Goal: Transaction & Acquisition: Purchase product/service

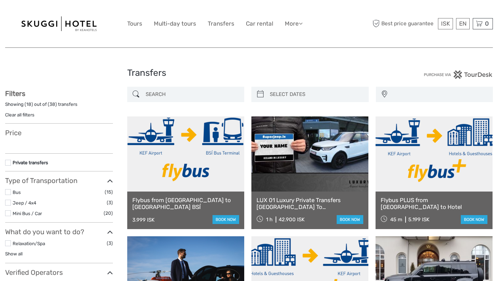
select select
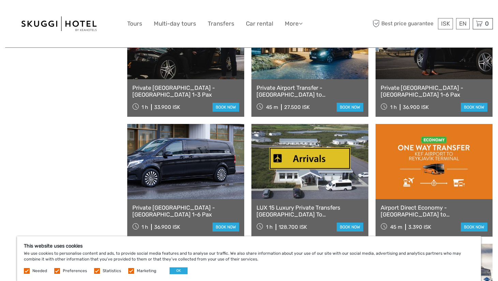
scroll to position [471, 0]
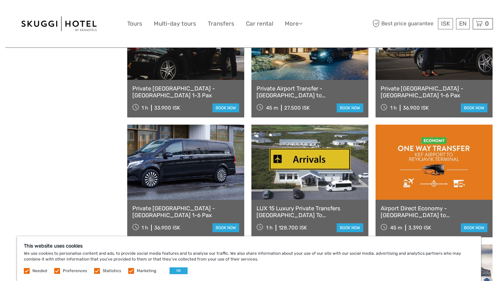
click at [289, 88] on link "Private Airport Transfer - [GEOGRAPHIC_DATA] to [GEOGRAPHIC_DATA]" at bounding box center [310, 92] width 107 height 14
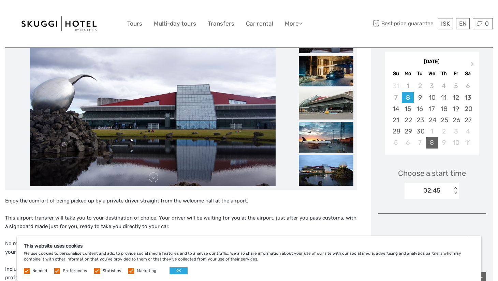
scroll to position [106, 0]
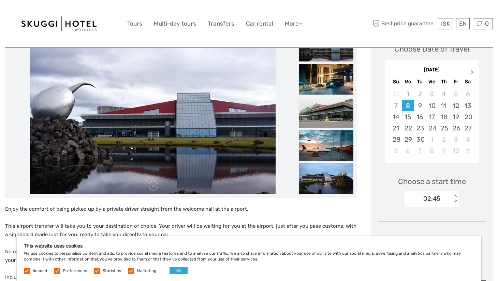
click at [473, 72] on button "Next Month" at bounding box center [473, 73] width 11 height 11
click at [397, 118] on div "12" at bounding box center [396, 116] width 12 height 11
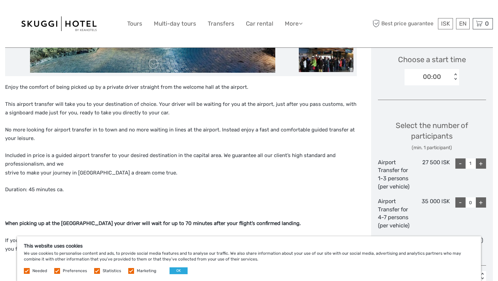
scroll to position [230, 0]
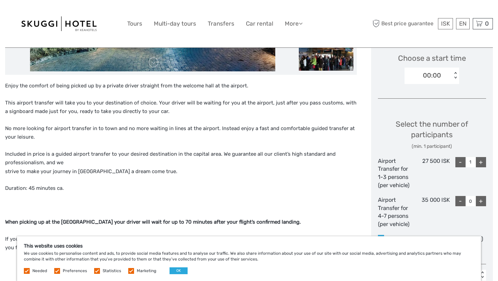
click at [479, 164] on div "+" at bounding box center [481, 162] width 10 height 10
type input "3"
click at [479, 164] on div "+" at bounding box center [481, 162] width 10 height 10
click at [482, 162] on div "+" at bounding box center [481, 162] width 10 height 10
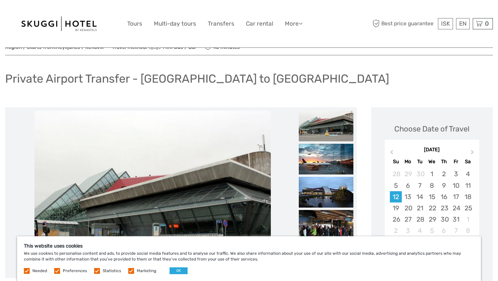
scroll to position [26, 0]
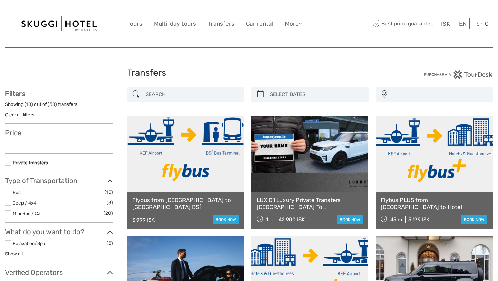
select select
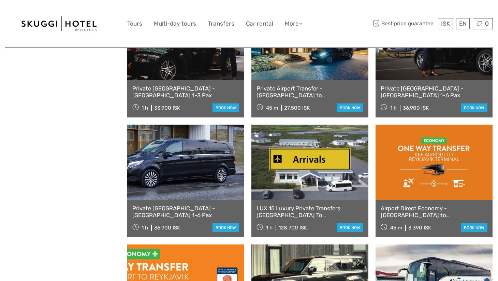
select select
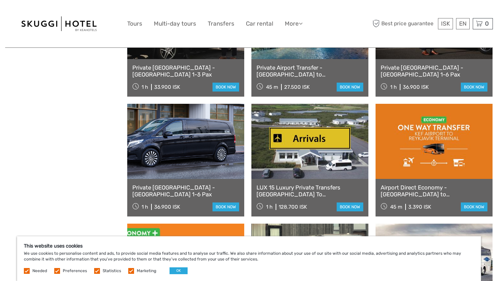
scroll to position [496, 0]
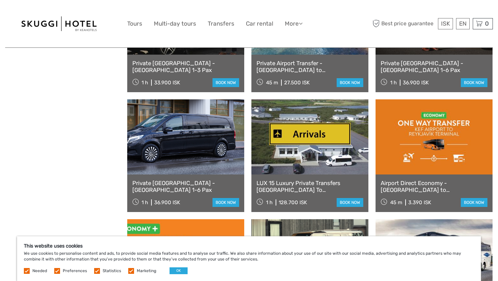
click at [199, 182] on link "Private [GEOGRAPHIC_DATA] - [GEOGRAPHIC_DATA] 1-6 Pax" at bounding box center [185, 187] width 107 height 14
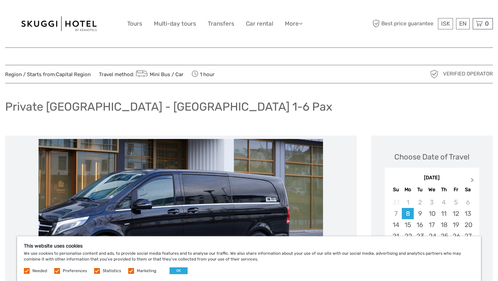
click at [473, 180] on span "Next Month" at bounding box center [473, 181] width 0 height 10
click at [397, 227] on div "12" at bounding box center [396, 224] width 12 height 11
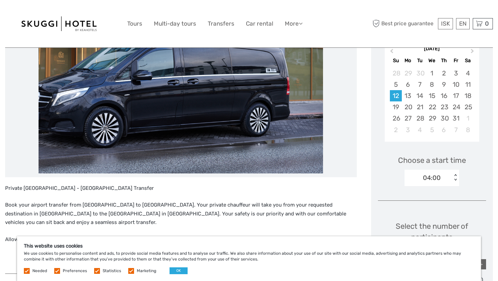
scroll to position [129, 0]
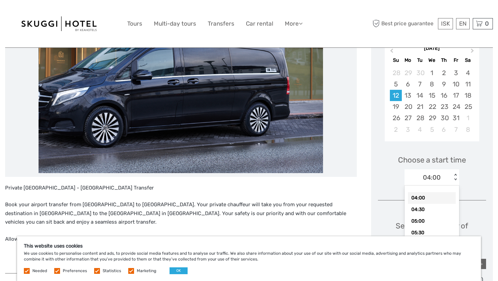
click at [455, 174] on div "< >" at bounding box center [456, 177] width 6 height 7
click at [422, 225] on div "18:30" at bounding box center [432, 228] width 48 height 12
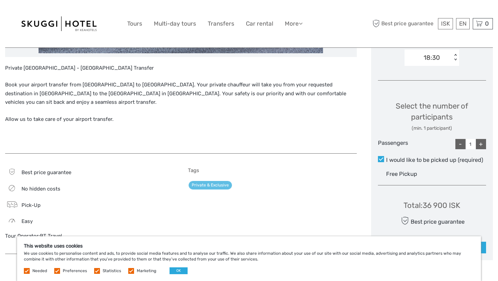
scroll to position [250, 0]
click at [480, 142] on div "+" at bounding box center [481, 144] width 10 height 10
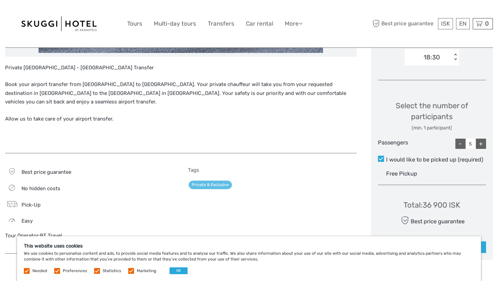
click at [458, 142] on div "-" at bounding box center [461, 144] width 10 height 10
type input "4"
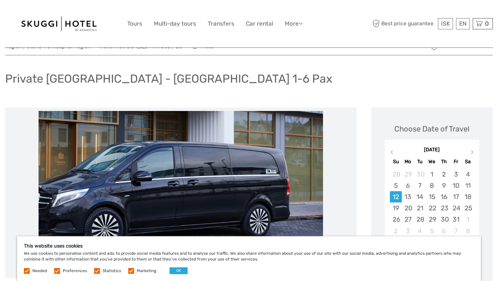
scroll to position [0, 0]
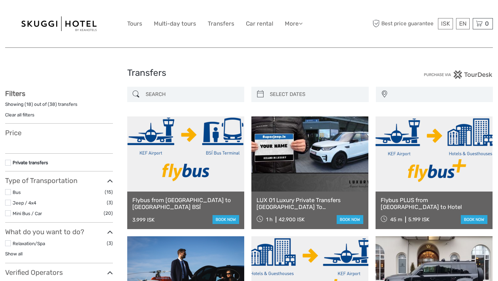
select select
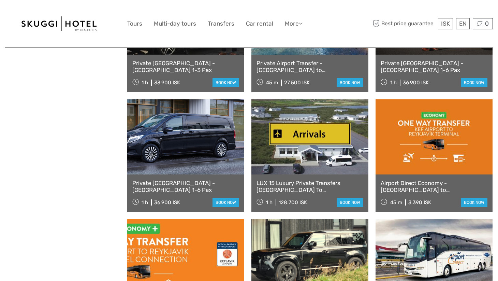
select select
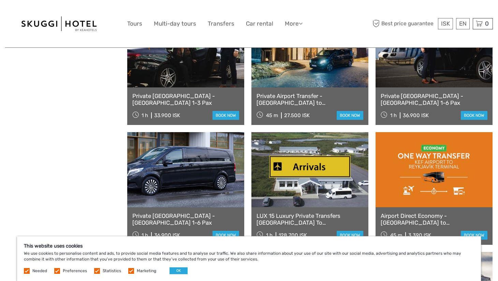
scroll to position [457, 0]
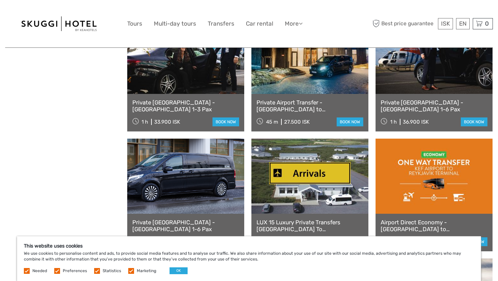
click at [402, 98] on div "Private Keflavik Airport - Reykjavik 1-6 Pax 1 h 36.900 ISK book now" at bounding box center [434, 113] width 117 height 38
click at [404, 103] on link "Private Keflavik Airport - Reykjavik 1-6 Pax" at bounding box center [434, 106] width 107 height 14
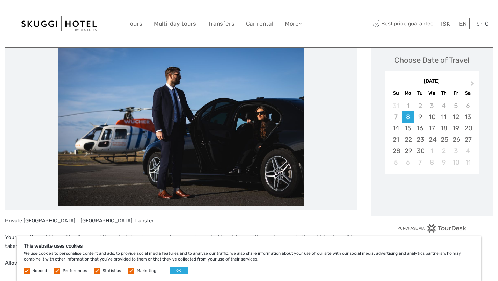
scroll to position [97, 0]
click at [473, 84] on span "Next Month" at bounding box center [473, 85] width 0 height 10
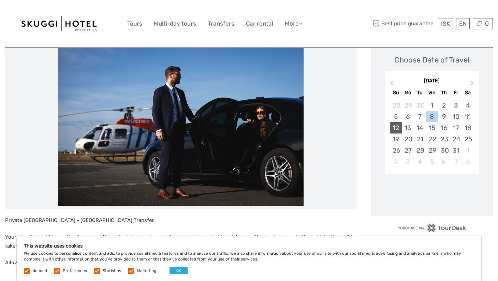
click at [399, 126] on div "12" at bounding box center [396, 127] width 12 height 11
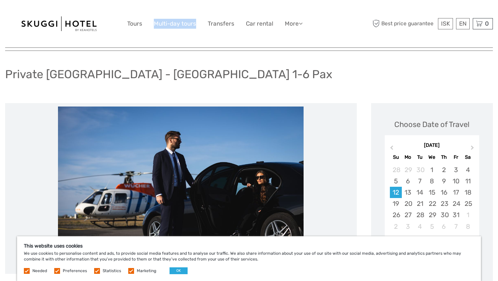
scroll to position [33, 0]
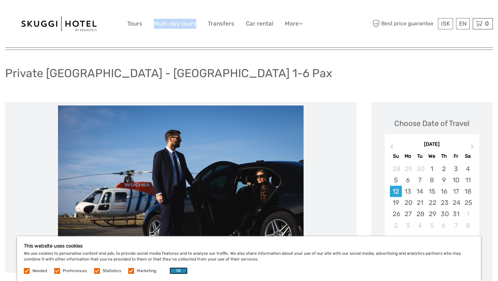
click at [175, 270] on button "OK" at bounding box center [179, 270] width 18 height 7
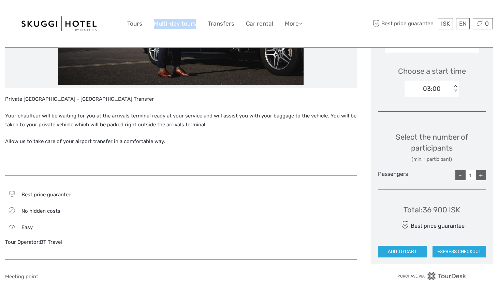
scroll to position [221, 0]
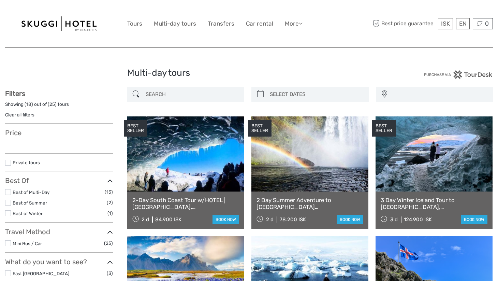
select select
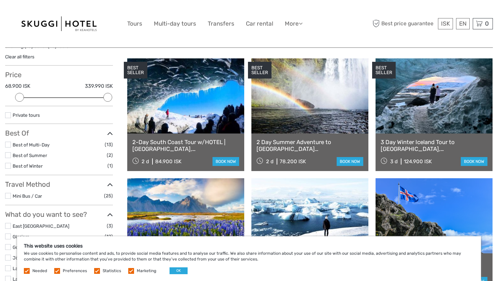
scroll to position [58, 0]
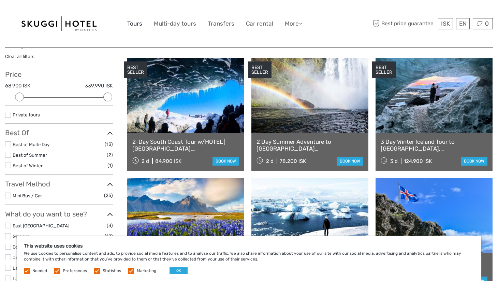
click at [135, 24] on link "Tours" at bounding box center [134, 24] width 15 height 10
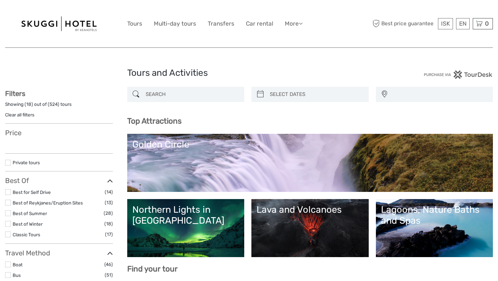
select select
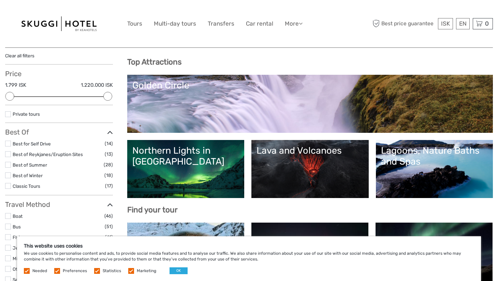
scroll to position [66, 0]
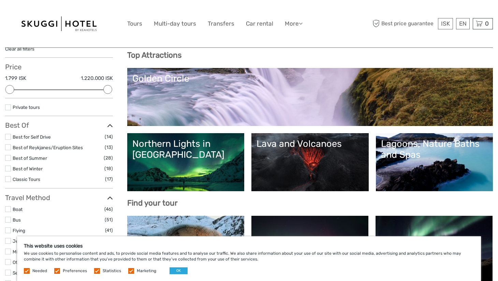
click at [180, 78] on div "Golden Circle" at bounding box center [310, 78] width 356 height 11
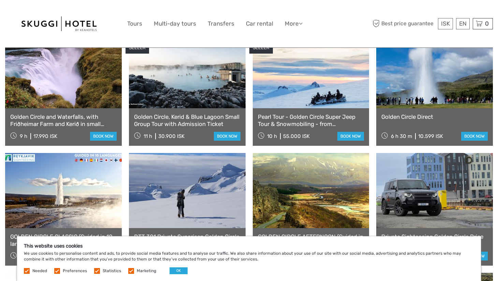
scroll to position [376, 0]
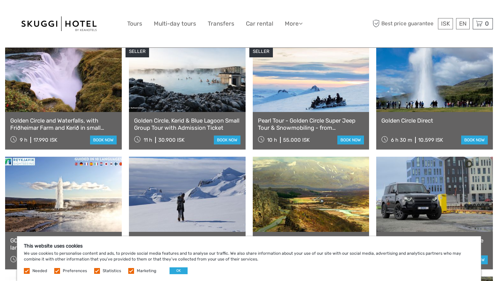
click at [66, 117] on link "Golden Circle and Waterfalls, with Friðheimar Farm and Kerið in small group" at bounding box center [63, 124] width 106 height 14
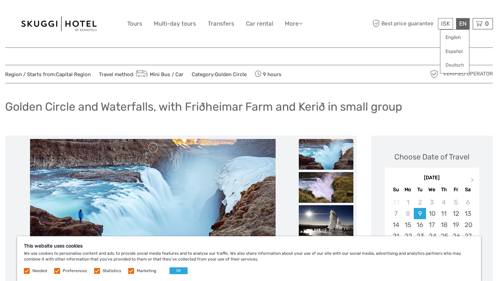
click at [463, 26] on div "EN English Español Deutsch" at bounding box center [463, 23] width 14 height 11
click at [456, 38] on link "English" at bounding box center [455, 37] width 29 height 12
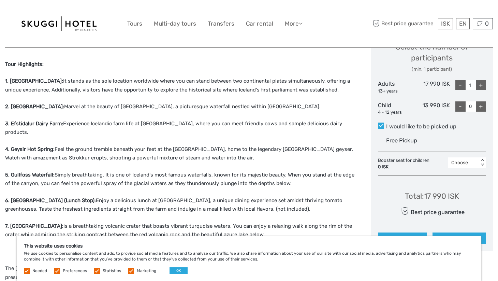
scroll to position [306, 0]
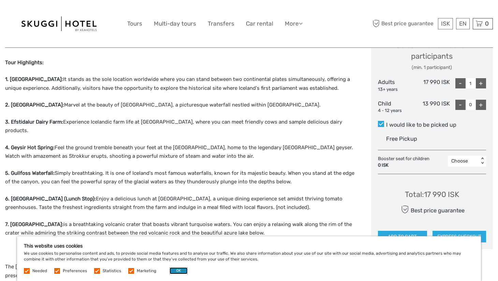
click at [175, 270] on button "OK" at bounding box center [179, 270] width 18 height 7
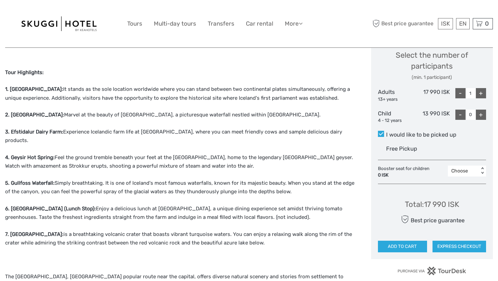
scroll to position [295, 0]
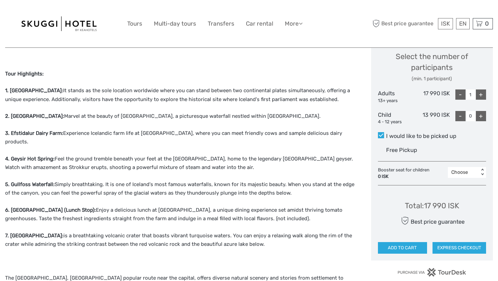
click at [482, 96] on div "+" at bounding box center [481, 94] width 10 height 10
type input "4"
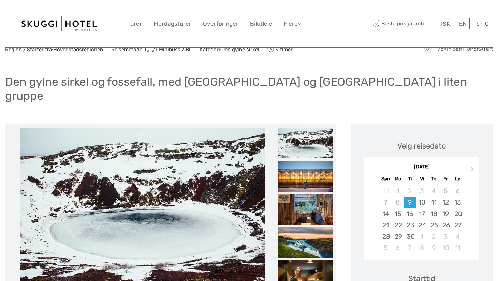
scroll to position [30, 0]
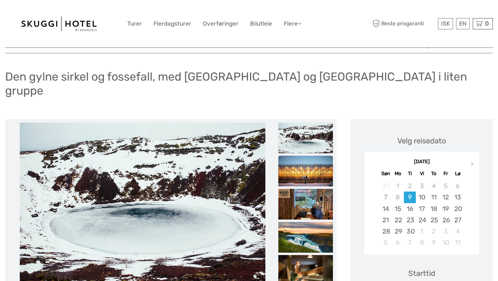
click at [301, 157] on img at bounding box center [306, 171] width 55 height 31
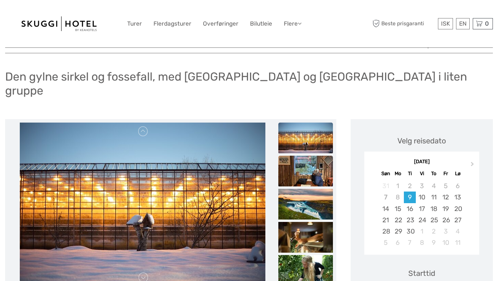
click at [305, 156] on img at bounding box center [306, 171] width 55 height 31
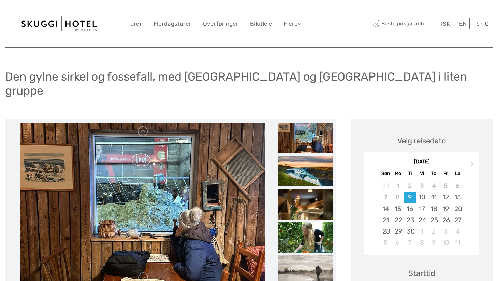
click at [305, 156] on img at bounding box center [306, 171] width 55 height 31
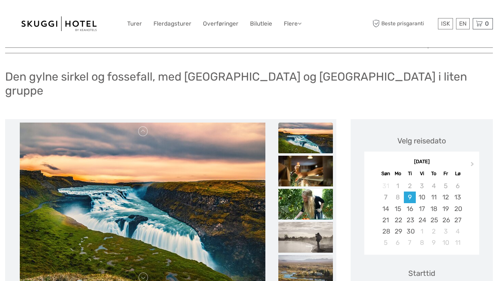
click at [305, 156] on img at bounding box center [306, 171] width 55 height 31
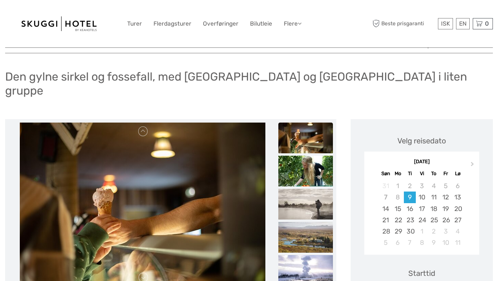
click at [305, 156] on img at bounding box center [306, 171] width 55 height 31
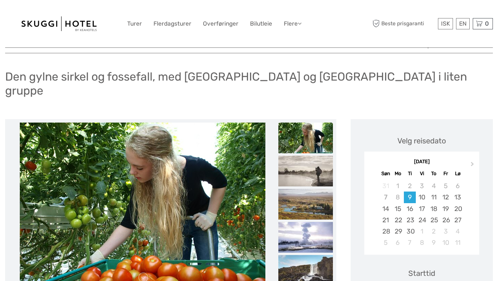
click at [305, 156] on img at bounding box center [306, 171] width 55 height 31
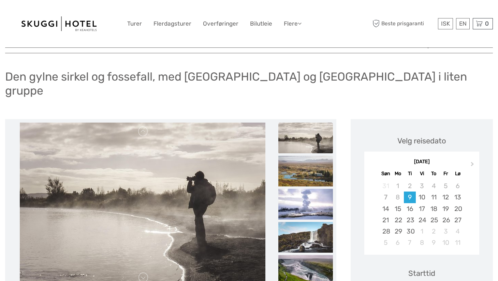
click at [305, 156] on img at bounding box center [306, 171] width 55 height 31
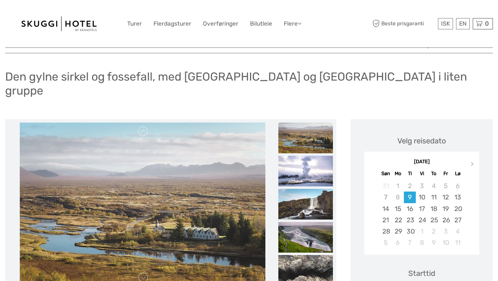
click at [305, 156] on img at bounding box center [306, 171] width 55 height 31
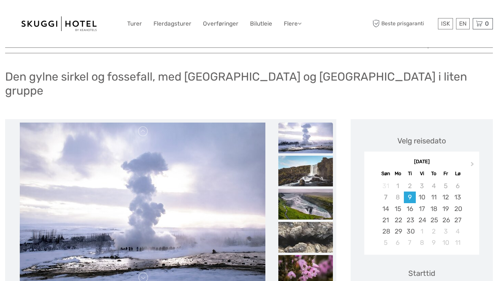
click at [305, 156] on img at bounding box center [306, 171] width 55 height 31
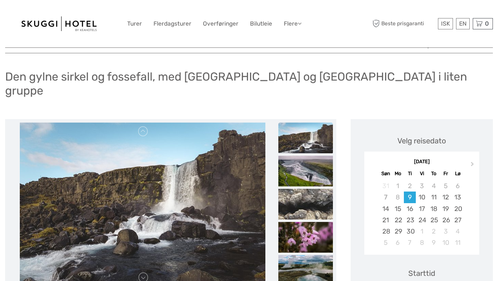
click at [305, 156] on img at bounding box center [306, 171] width 55 height 31
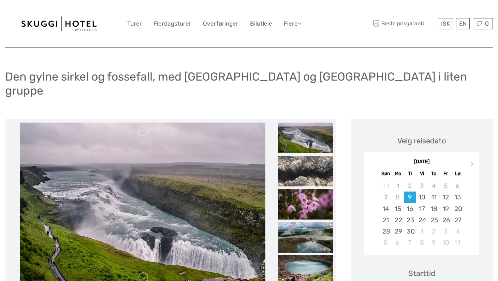
click at [305, 156] on img at bounding box center [306, 171] width 55 height 31
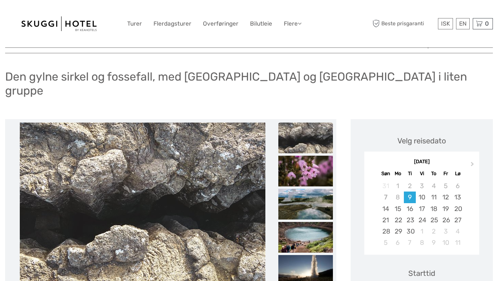
click at [305, 156] on img at bounding box center [306, 171] width 55 height 31
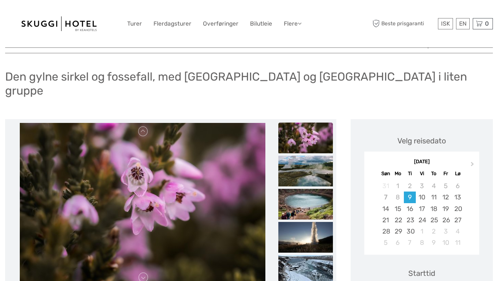
click at [305, 156] on img at bounding box center [306, 171] width 55 height 31
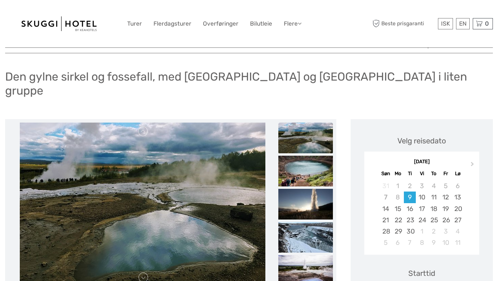
click at [305, 156] on img at bounding box center [306, 171] width 55 height 31
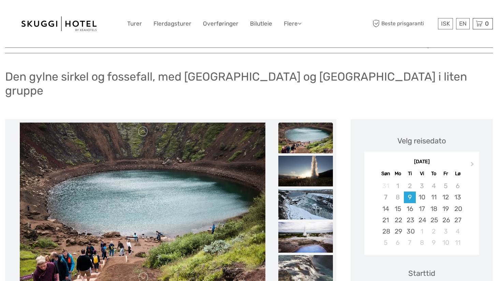
click at [305, 156] on img at bounding box center [306, 171] width 55 height 31
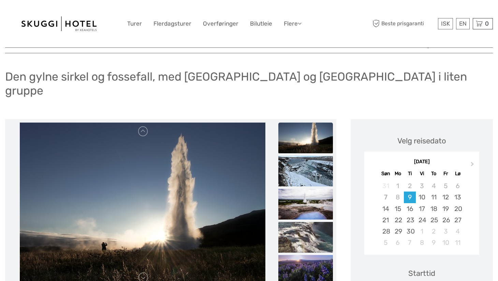
click at [305, 156] on img at bounding box center [306, 171] width 55 height 31
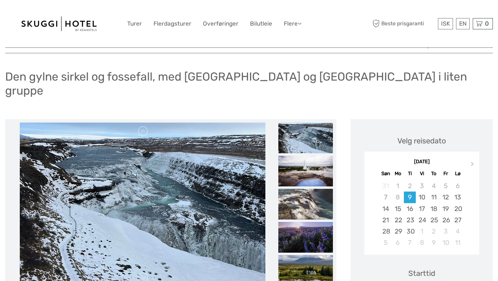
click at [305, 156] on img at bounding box center [306, 171] width 55 height 31
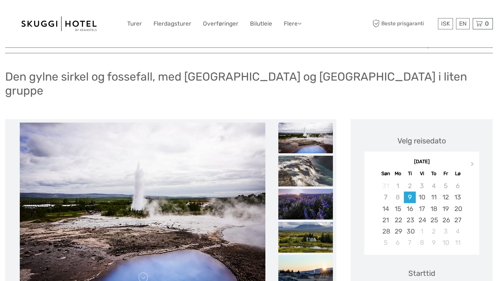
click at [305, 156] on img at bounding box center [306, 171] width 55 height 31
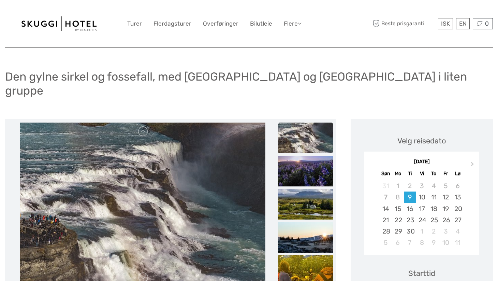
click at [305, 156] on img at bounding box center [306, 171] width 55 height 31
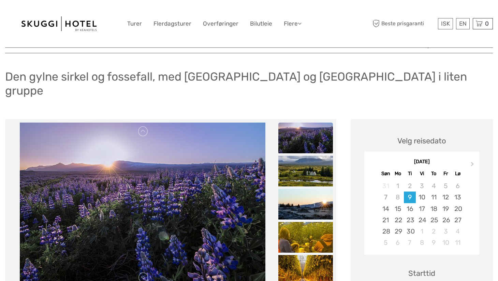
click at [305, 156] on img at bounding box center [306, 171] width 55 height 31
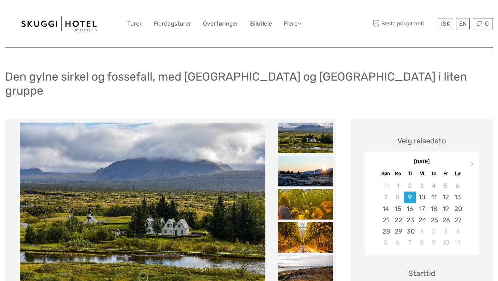
click at [305, 156] on img at bounding box center [306, 171] width 55 height 31
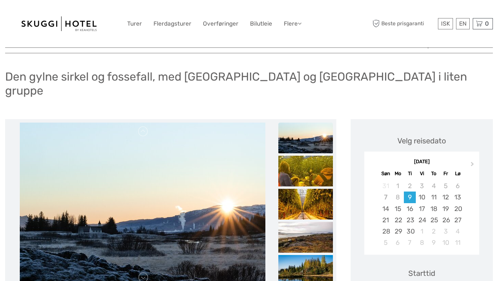
click at [305, 156] on img at bounding box center [306, 171] width 55 height 31
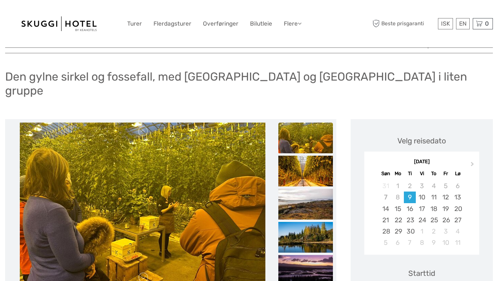
click at [305, 156] on img at bounding box center [306, 171] width 55 height 31
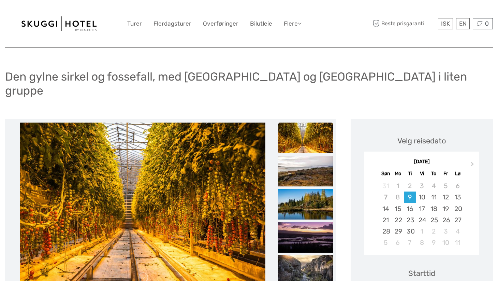
click at [305, 156] on img at bounding box center [306, 171] width 55 height 31
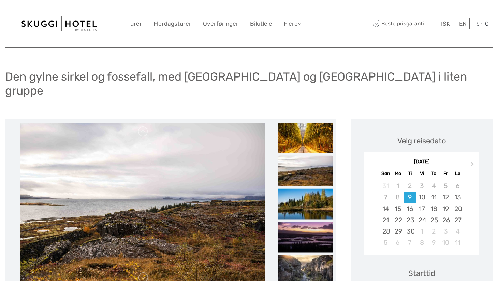
click at [305, 156] on img at bounding box center [306, 171] width 55 height 31
click at [304, 157] on img at bounding box center [306, 171] width 55 height 31
click at [303, 190] on img at bounding box center [306, 204] width 55 height 31
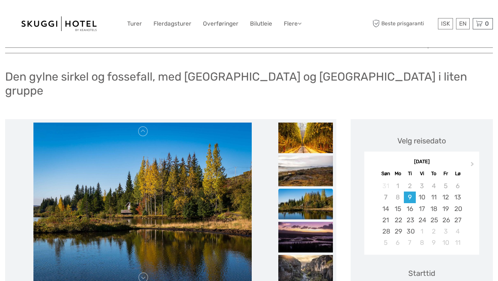
click at [303, 190] on img at bounding box center [306, 204] width 55 height 31
click at [301, 222] on img at bounding box center [306, 237] width 55 height 31
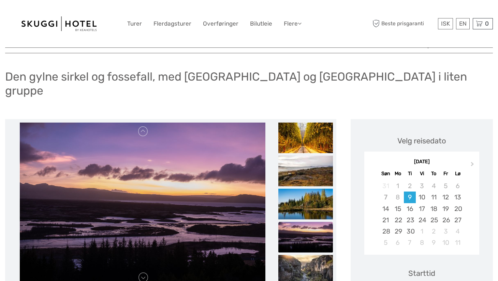
click at [306, 226] on img at bounding box center [306, 237] width 55 height 31
click at [304, 257] on img at bounding box center [306, 270] width 55 height 31
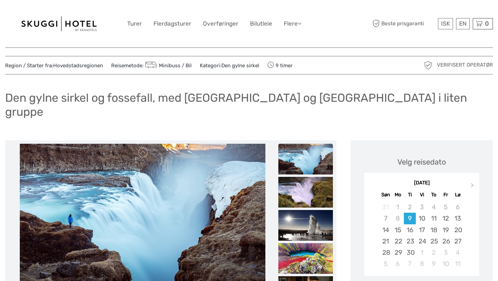
scroll to position [0, 0]
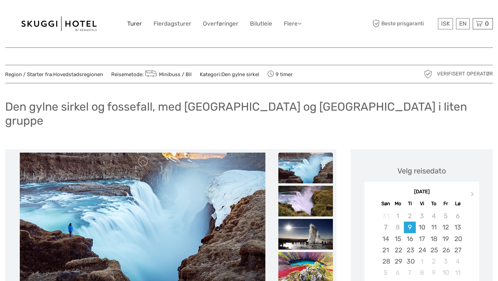
click at [133, 23] on font "Turer" at bounding box center [134, 23] width 15 height 7
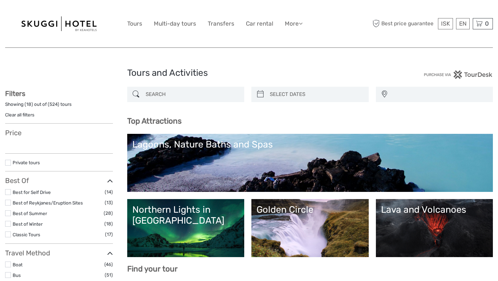
select select
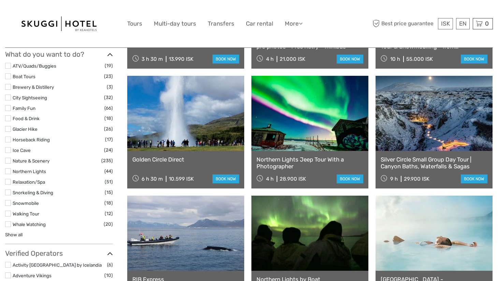
scroll to position [567, 0]
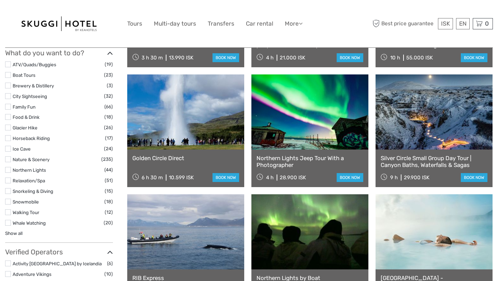
click at [176, 159] on link "Golden Circle Direct" at bounding box center [185, 158] width 107 height 7
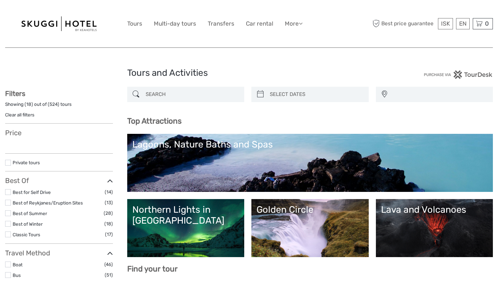
select select
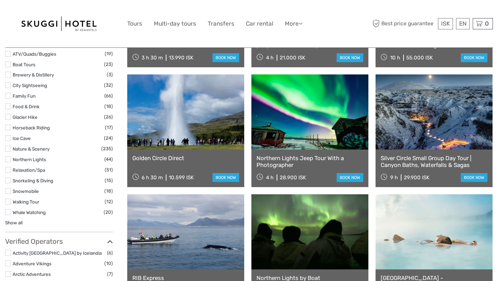
select select
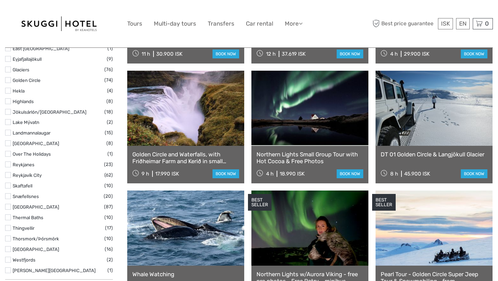
scroll to position [317, 0]
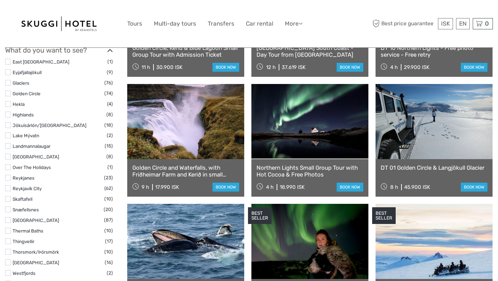
click at [188, 134] on link at bounding box center [185, 121] width 117 height 75
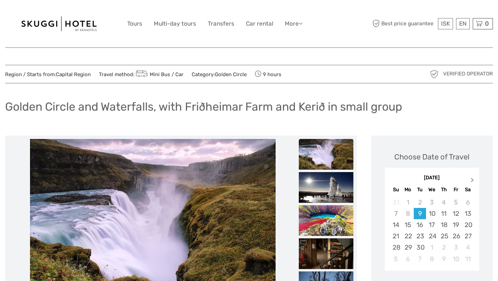
click at [472, 178] on button "Next Month" at bounding box center [473, 181] width 11 height 11
click at [409, 225] on div "13" at bounding box center [408, 224] width 12 height 11
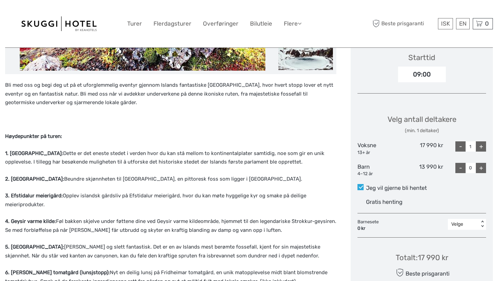
scroll to position [256, 0]
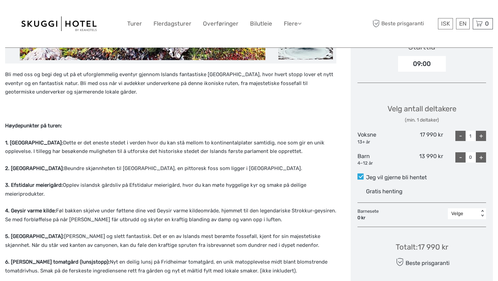
click at [480, 132] on font "+" at bounding box center [482, 136] width 4 height 8
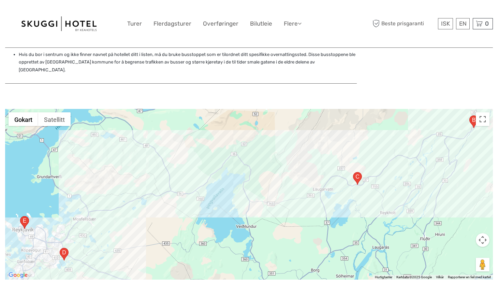
scroll to position [1057, 0]
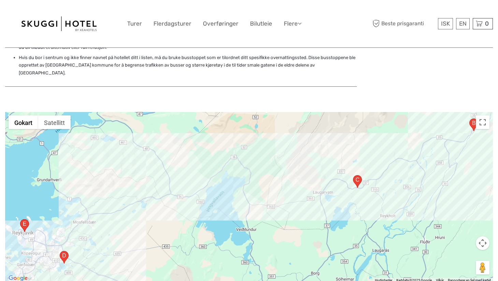
click at [60, 251] on area "Bugða, 110 Reykjavík, Island" at bounding box center [60, 251] width 0 height 0
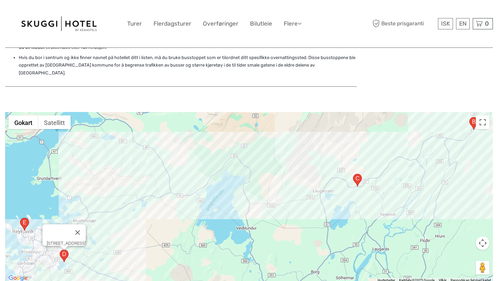
click at [353, 174] on area "37, 806, Island" at bounding box center [353, 174] width 0 height 0
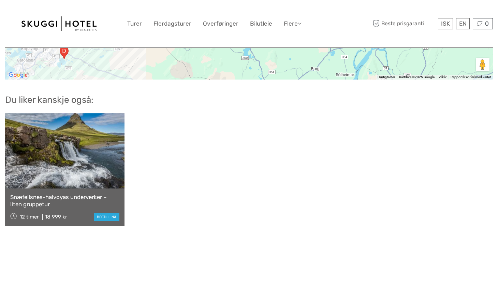
scroll to position [1261, 0]
click at [50, 155] on link at bounding box center [64, 150] width 119 height 75
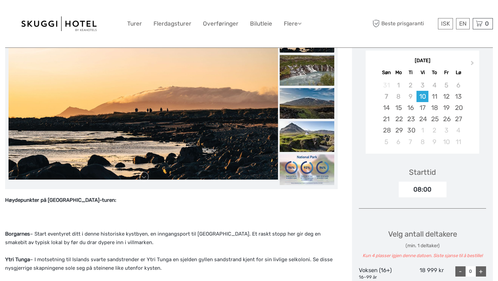
scroll to position [113, 0]
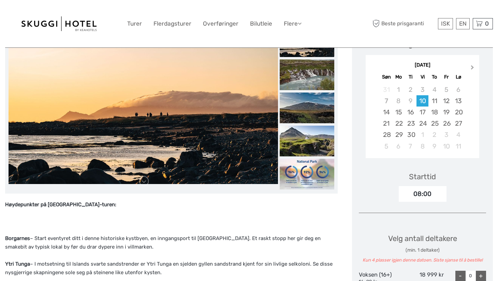
click at [473, 67] on span "Neste måned" at bounding box center [473, 69] width 0 height 10
click at [399, 112] on div "13" at bounding box center [399, 111] width 12 height 11
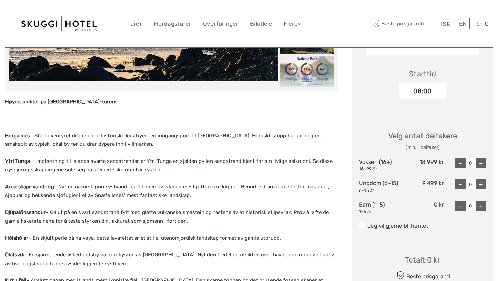
scroll to position [223, 0]
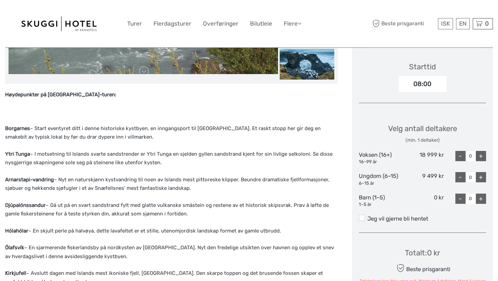
click at [481, 154] on font "+" at bounding box center [481, 156] width 4 height 8
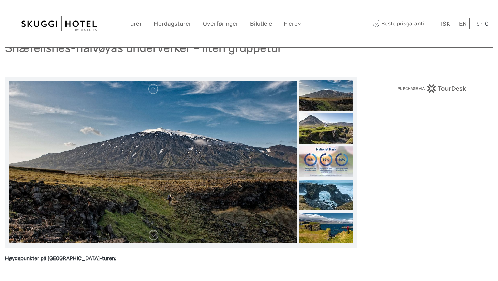
scroll to position [8, 0]
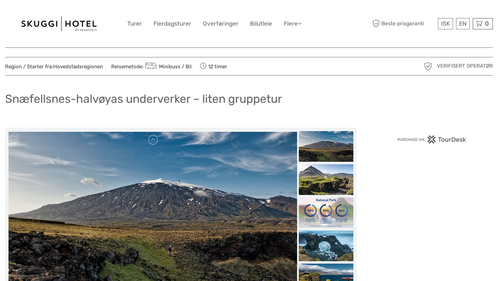
click at [334, 213] on img at bounding box center [326, 212] width 55 height 31
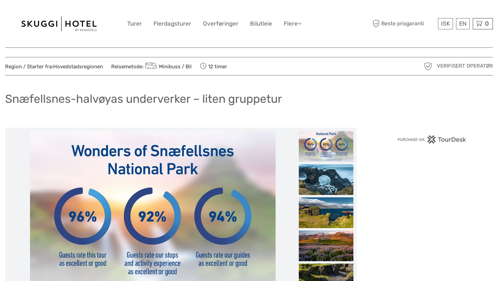
click at [319, 191] on img at bounding box center [326, 179] width 55 height 31
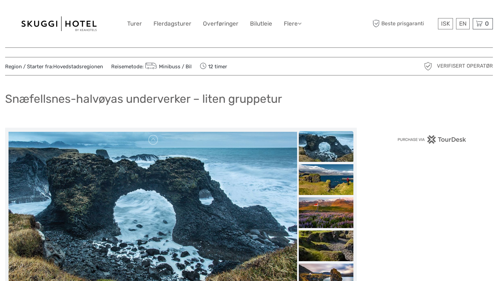
click at [319, 191] on img at bounding box center [326, 179] width 55 height 31
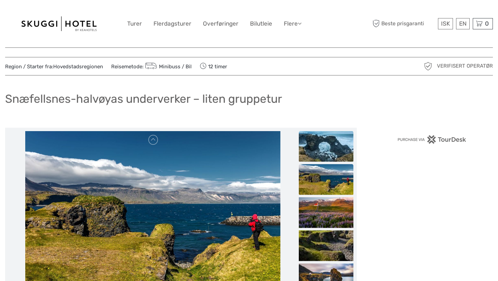
click at [319, 191] on img at bounding box center [326, 179] width 55 height 31
click at [319, 215] on img at bounding box center [326, 212] width 55 height 31
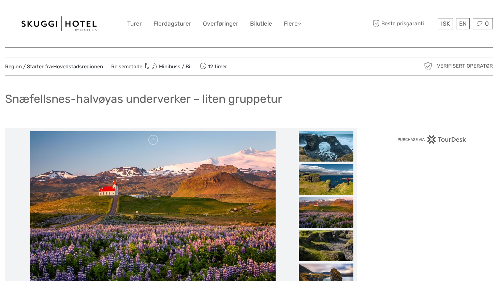
click at [319, 215] on img at bounding box center [326, 212] width 55 height 31
click at [321, 243] on img at bounding box center [326, 245] width 55 height 31
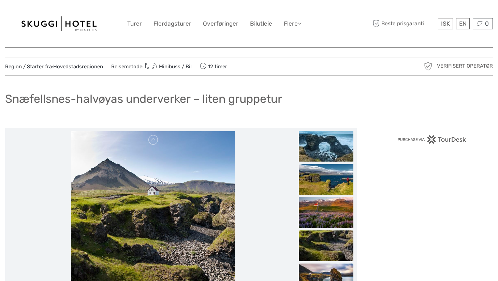
click at [320, 263] on img at bounding box center [326, 278] width 55 height 31
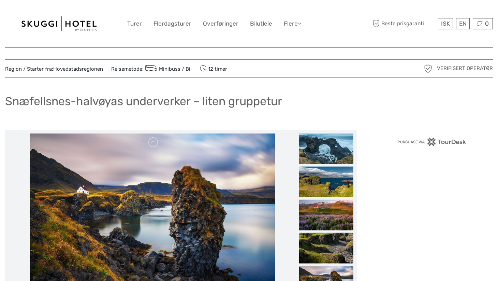
scroll to position [0, 0]
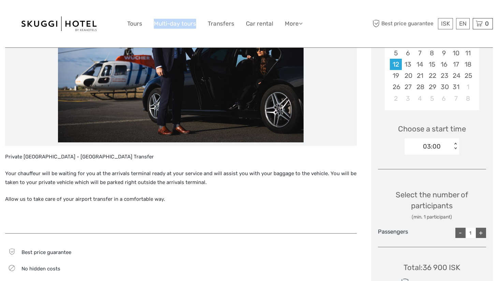
scroll to position [161, 0]
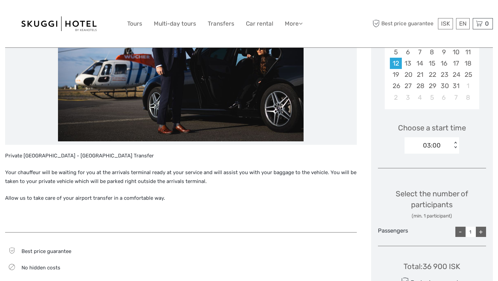
click at [431, 143] on div "03:00" at bounding box center [432, 145] width 18 height 9
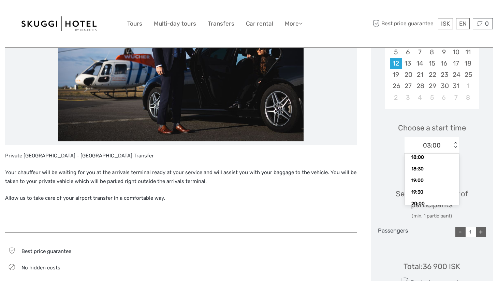
scroll to position [358, 0]
click at [425, 169] on div "18:30" at bounding box center [432, 167] width 48 height 12
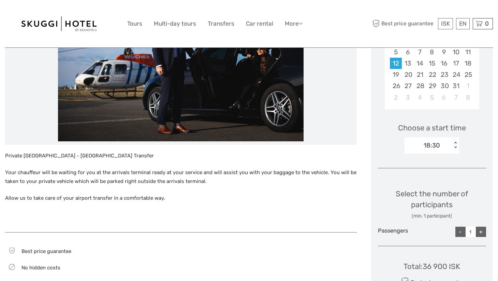
click at [480, 231] on div "+" at bounding box center [481, 232] width 10 height 10
type input "4"
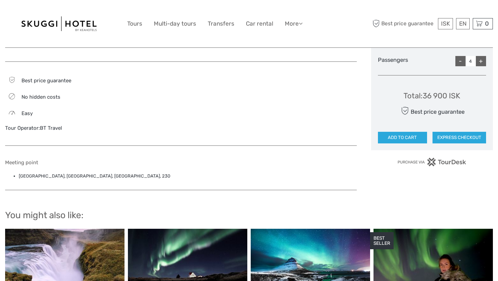
scroll to position [336, 0]
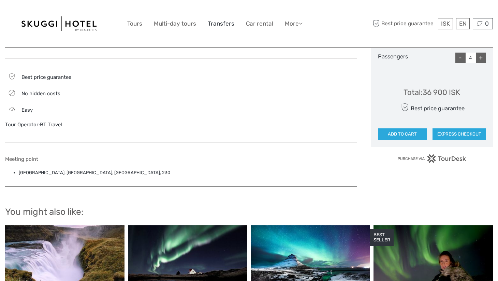
click at [223, 25] on link "Transfers" at bounding box center [221, 24] width 27 height 10
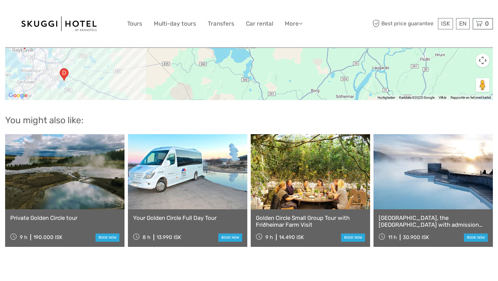
click at [296, 196] on link at bounding box center [310, 171] width 119 height 75
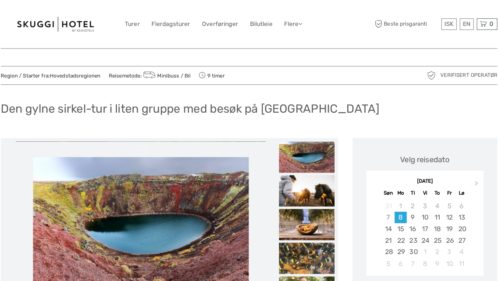
click at [167, 173] on img at bounding box center [143, 220] width 212 height 133
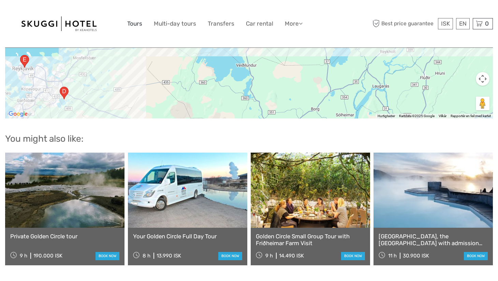
click at [133, 21] on link "Tours" at bounding box center [134, 24] width 15 height 10
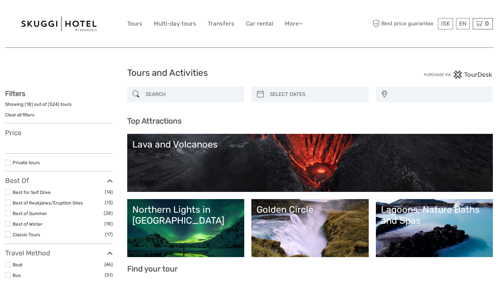
select select
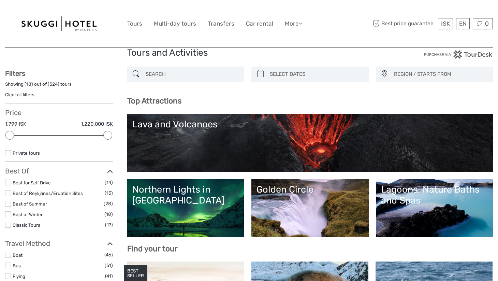
scroll to position [26, 0]
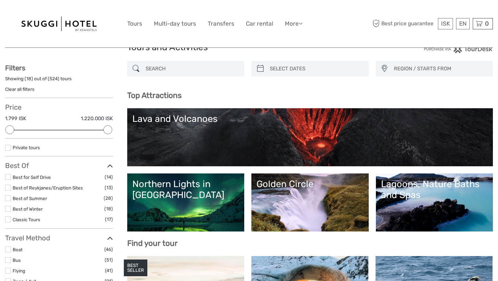
click at [309, 206] on link "Golden Circle" at bounding box center [310, 203] width 107 height 48
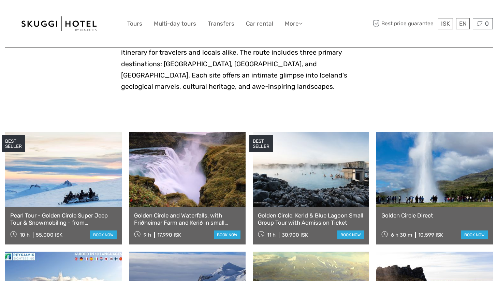
scroll to position [284, 0]
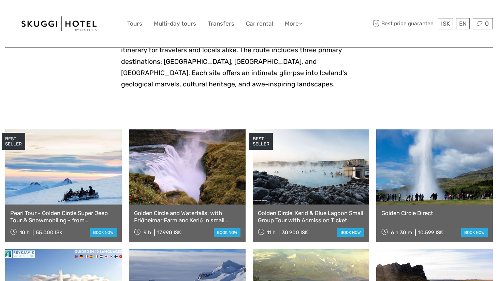
click at [185, 160] on link at bounding box center [187, 166] width 117 height 75
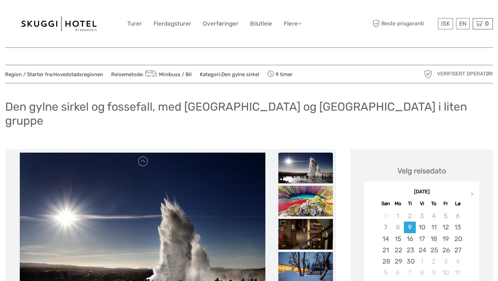
click at [317, 109] on font "Den gylne sirkel og fossefall, med Friðheimar gård og Kerið i liten gruppe" at bounding box center [236, 114] width 462 height 28
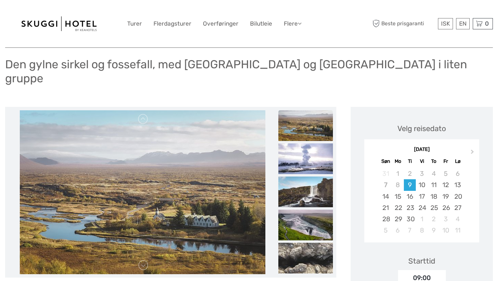
scroll to position [42, 0]
click at [473, 148] on span "Neste måned" at bounding box center [473, 153] width 0 height 10
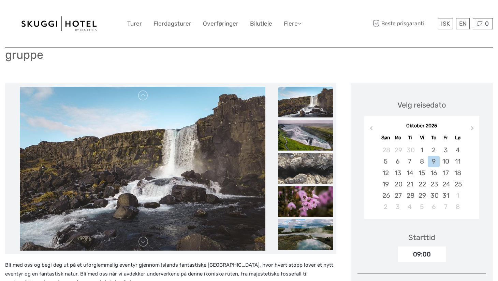
scroll to position [66, 0]
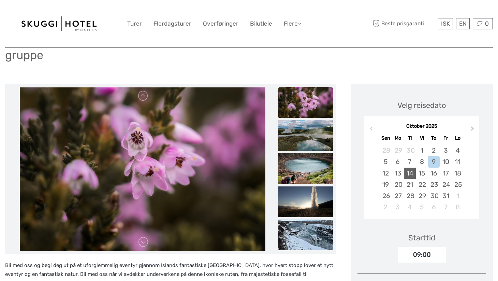
click at [411, 168] on div "14" at bounding box center [410, 173] width 12 height 11
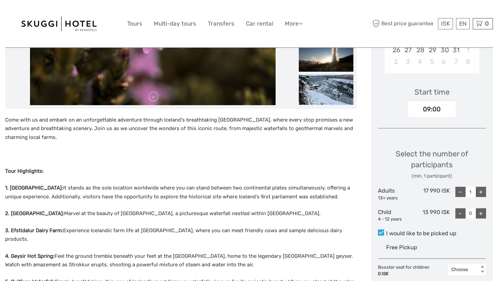
scroll to position [198, 0]
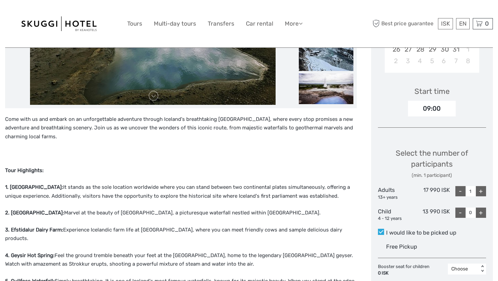
click at [482, 189] on div "+" at bounding box center [481, 191] width 10 height 10
type input "4"
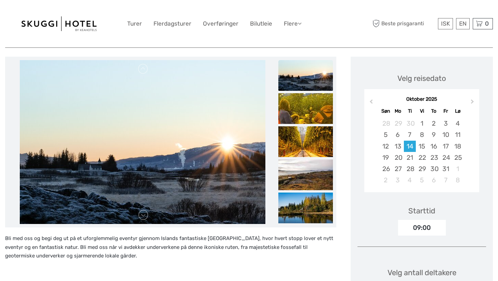
scroll to position [92, 0]
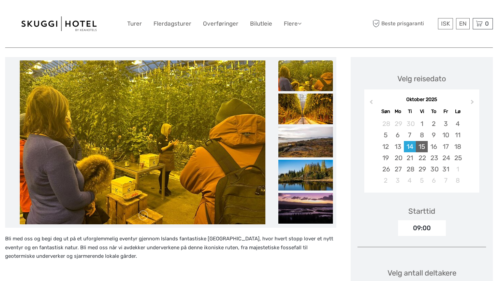
click at [422, 143] on font "15" at bounding box center [422, 147] width 6 height 8
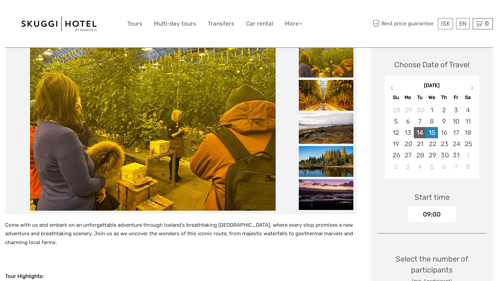
click at [420, 131] on div "14" at bounding box center [420, 132] width 12 height 11
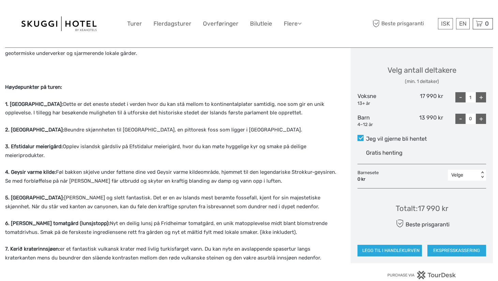
scroll to position [301, 0]
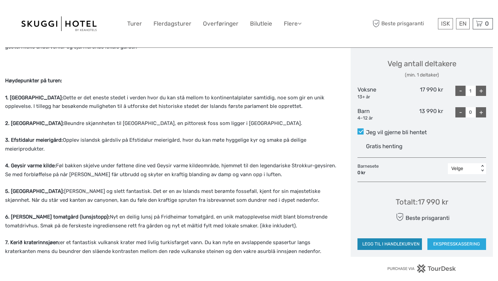
click at [380, 241] on font "LEGG TIL I HANDLEKURVEN" at bounding box center [391, 243] width 57 height 5
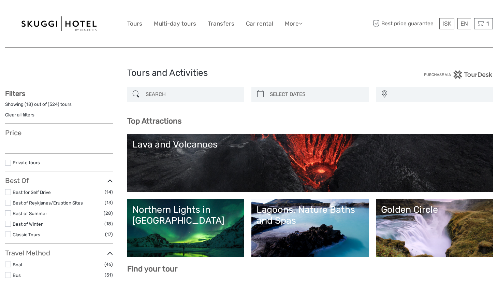
select select
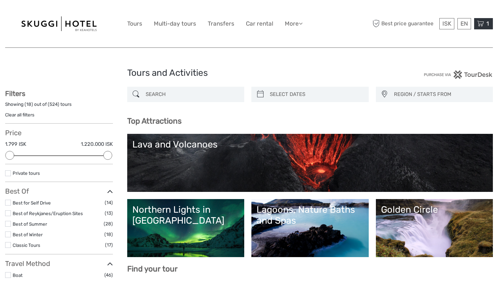
click at [482, 24] on icon at bounding box center [481, 23] width 7 height 9
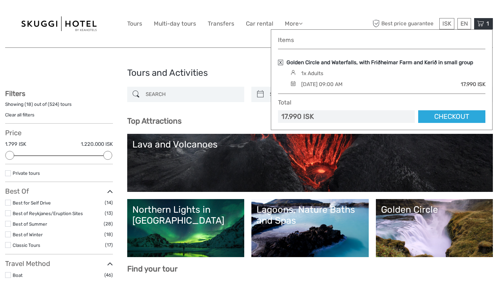
click at [299, 65] on link "Golden Circle and Waterfalls, with Friðheimar Farm and Kerið in small group" at bounding box center [380, 63] width 187 height 8
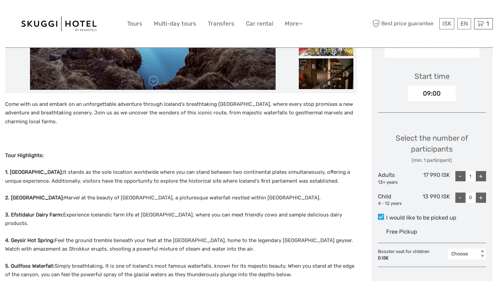
scroll to position [216, 0]
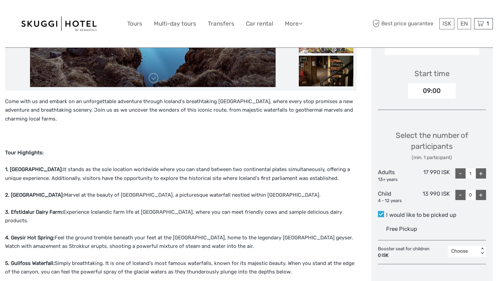
click at [482, 173] on div "+" at bounding box center [481, 173] width 10 height 10
type input "4"
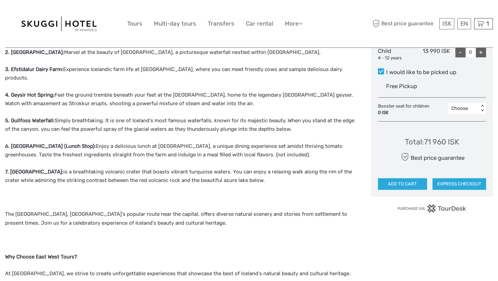
scroll to position [365, 0]
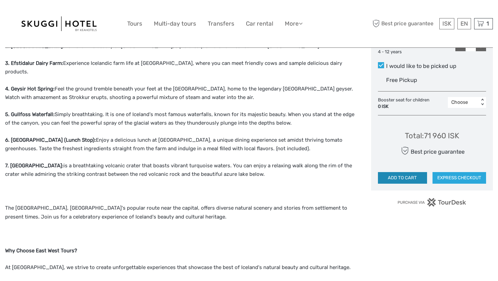
click at [401, 179] on button "ADD TO CART" at bounding box center [402, 178] width 49 height 12
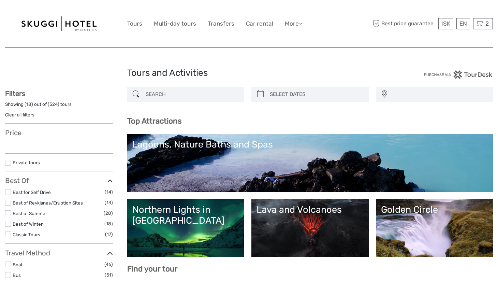
select select
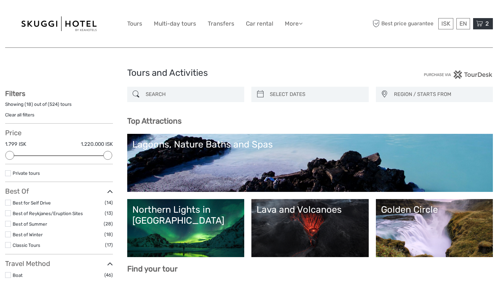
click at [481, 25] on icon at bounding box center [480, 23] width 7 height 9
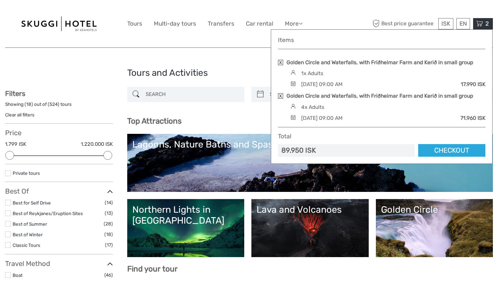
click at [279, 61] on link at bounding box center [280, 62] width 5 height 5
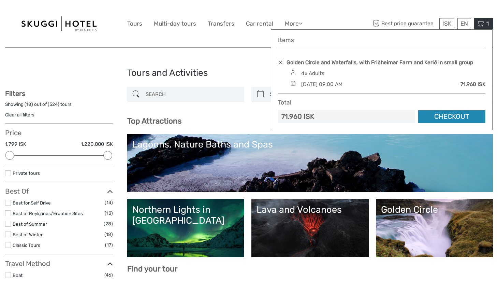
click at [451, 114] on link "Checkout" at bounding box center [451, 116] width 67 height 13
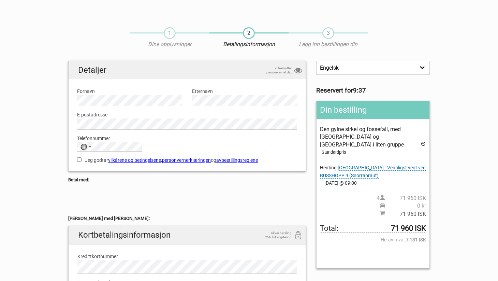
click at [368, 166] on font "Skuggi Hotel - Vennligst vent ved BUSSHOPP 9 (Snorrabraut)" at bounding box center [373, 171] width 106 height 13
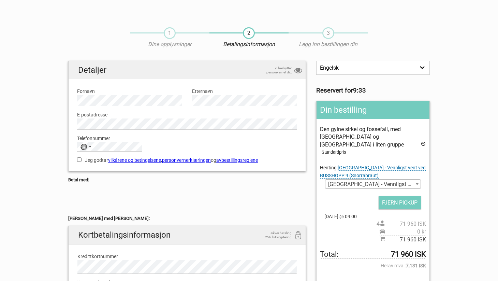
click at [373, 167] on font "Skuggi Hotel - Vennligst vent ved BUSSHOPP 9 (Snorrabraut)" at bounding box center [373, 171] width 106 height 13
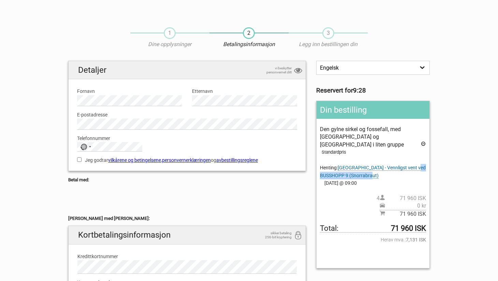
drag, startPoint x: 320, startPoint y: 167, endPoint x: 382, endPoint y: 168, distance: 61.5
click at [382, 168] on div "Den gylne sirkel og fossefall, med Friðheimar gård og Kerið i liten gruppe Stan…" at bounding box center [373, 172] width 106 height 92
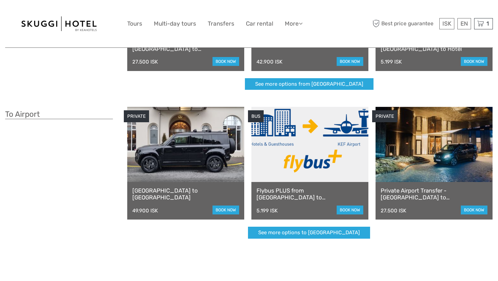
scroll to position [127, 0]
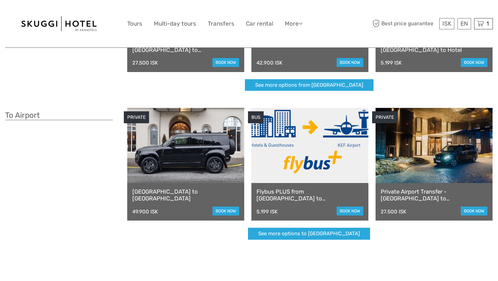
click at [173, 189] on link "[GEOGRAPHIC_DATA] to [GEOGRAPHIC_DATA]" at bounding box center [185, 195] width 107 height 14
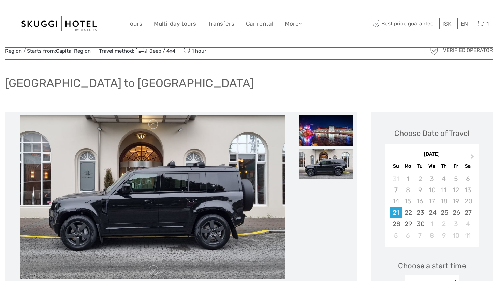
scroll to position [23, 0]
